Goal: Information Seeking & Learning: Learn about a topic

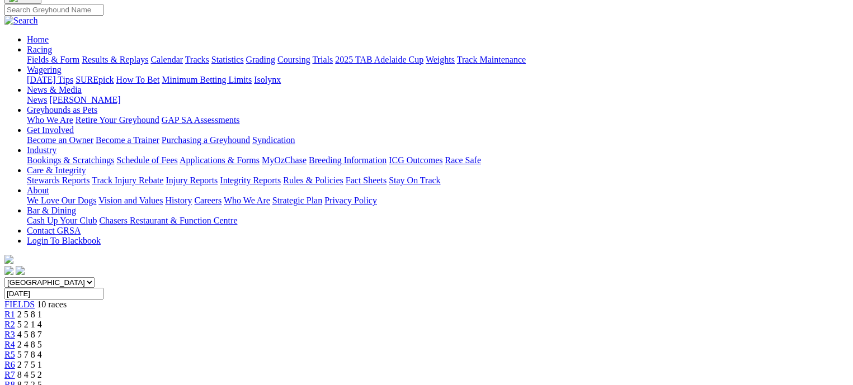
scroll to position [112, 0]
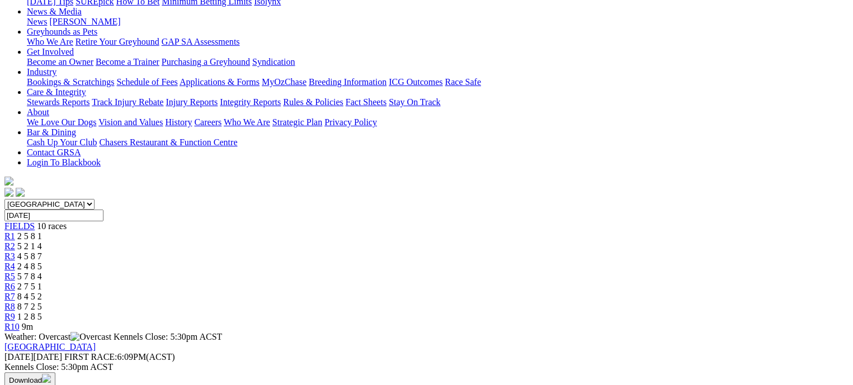
scroll to position [168, 0]
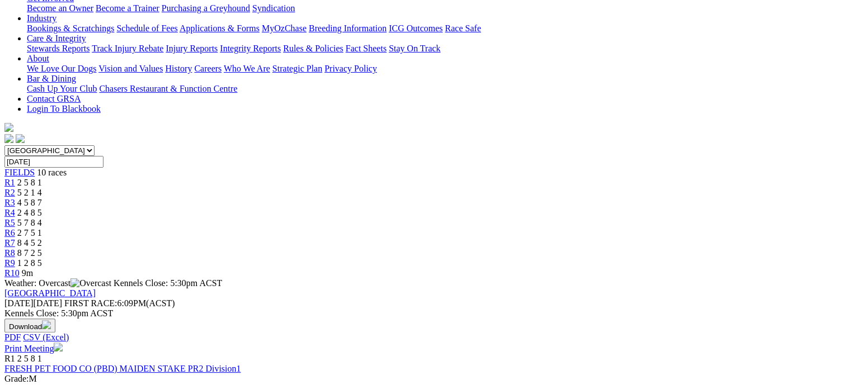
scroll to position [224, 0]
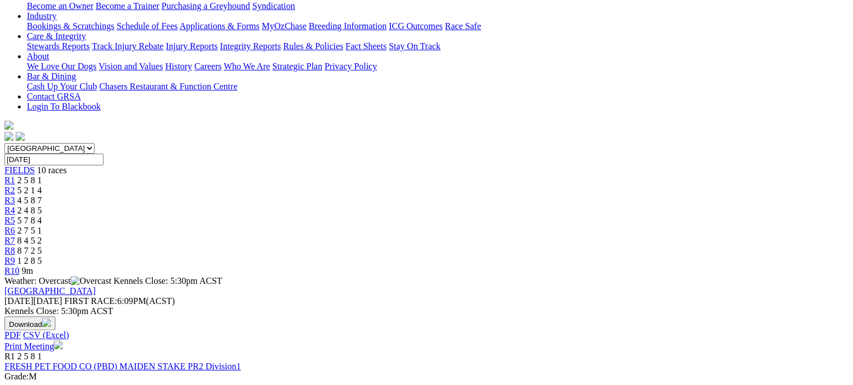
scroll to position [224, 0]
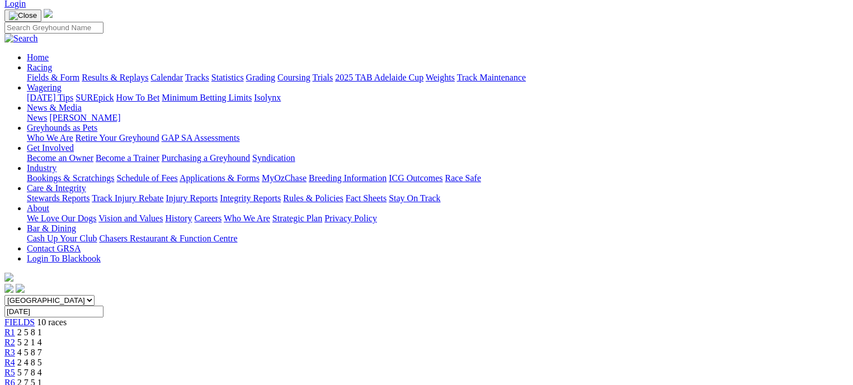
scroll to position [224, 0]
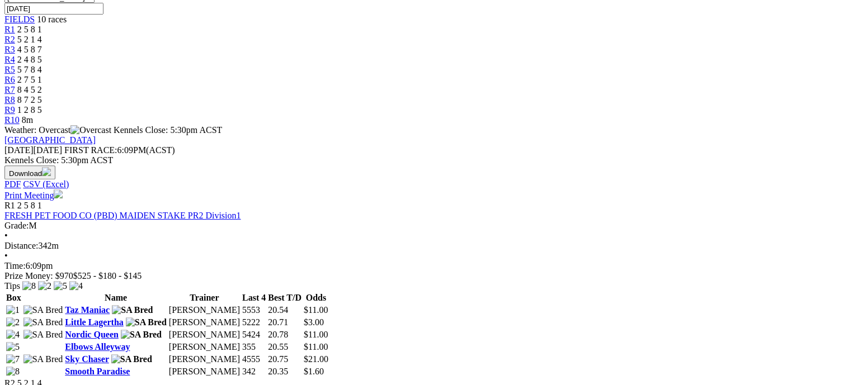
scroll to position [391, 0]
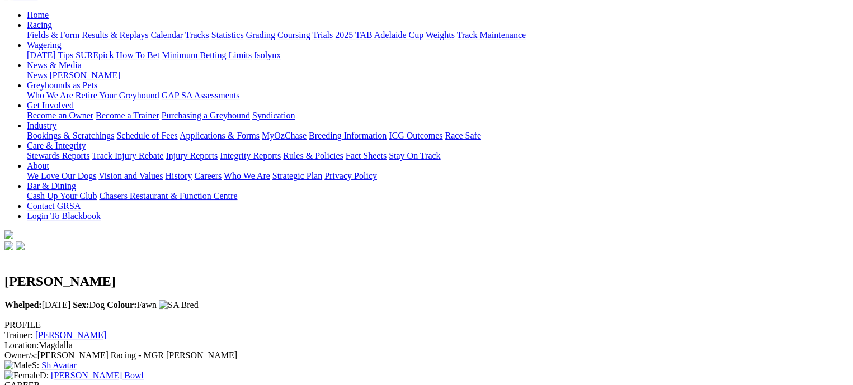
scroll to position [56, 0]
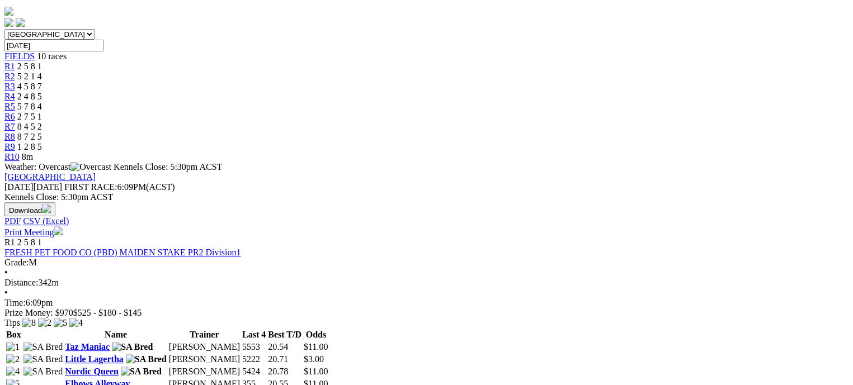
scroll to position [391, 0]
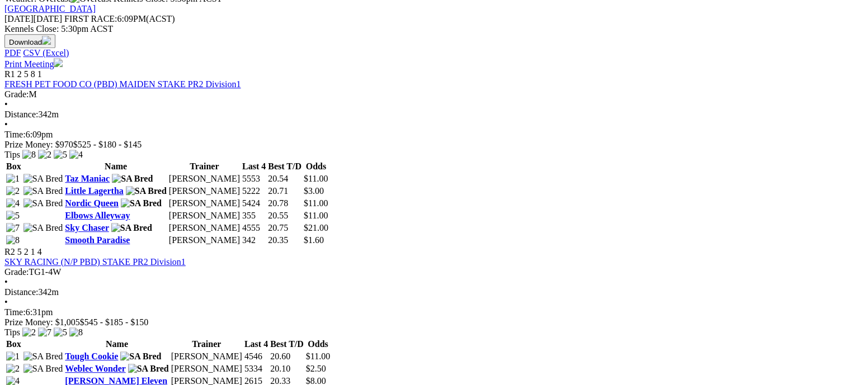
scroll to position [615, 0]
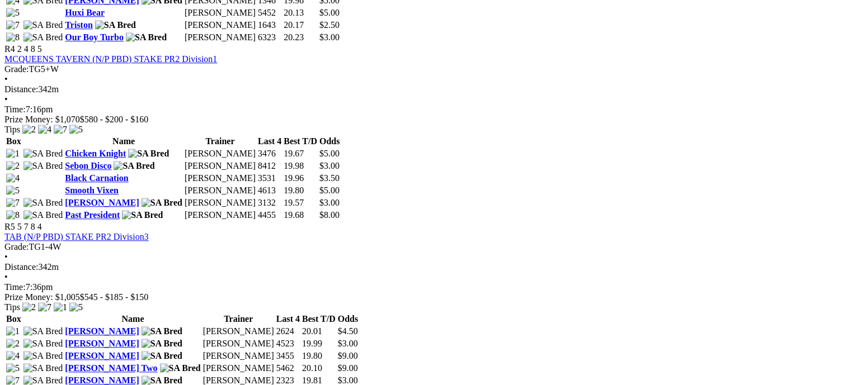
scroll to position [1118, 0]
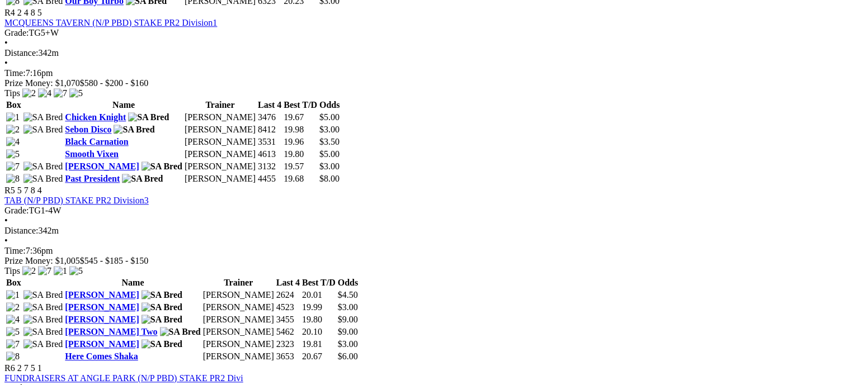
scroll to position [1118, 0]
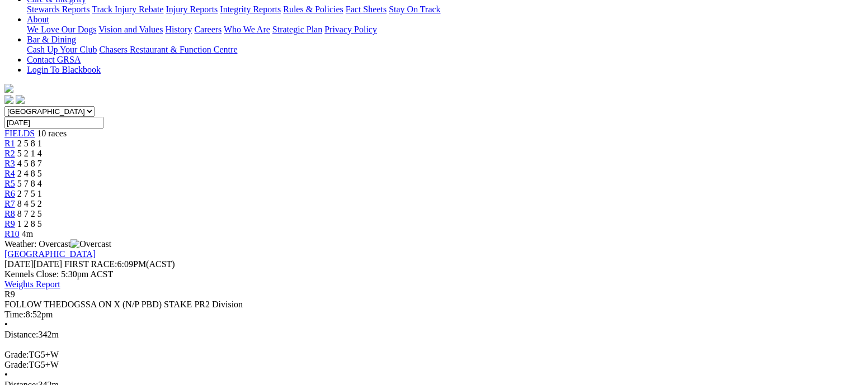
scroll to position [335, 0]
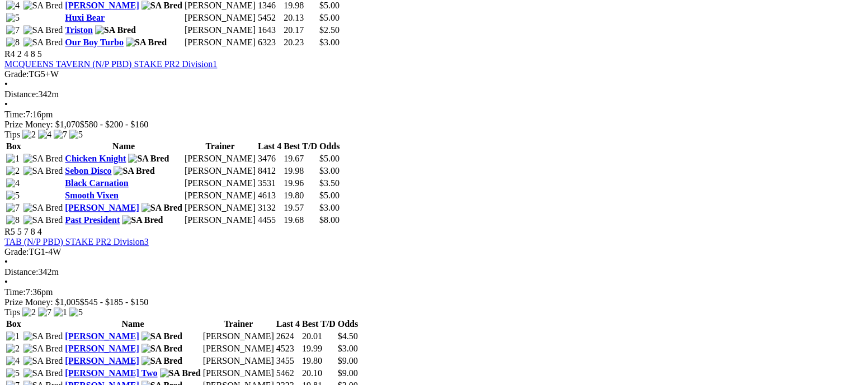
scroll to position [1118, 0]
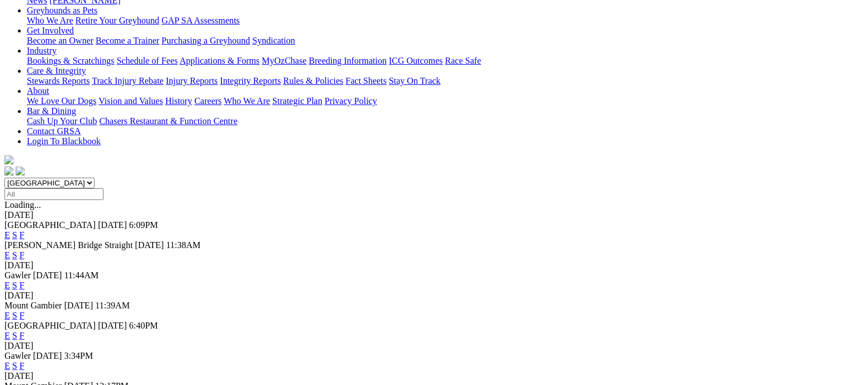
scroll to position [168, 0]
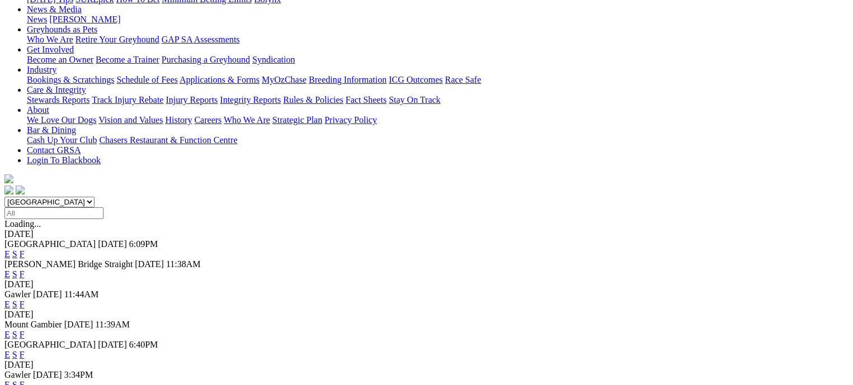
click at [25, 300] on link "F" at bounding box center [22, 305] width 5 height 10
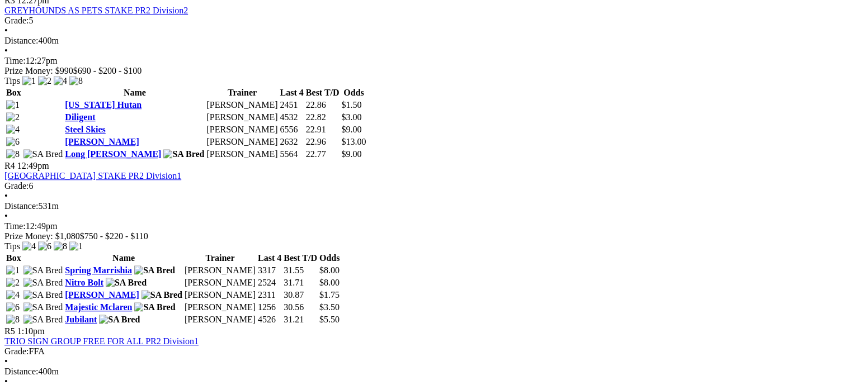
scroll to position [895, 0]
